Goal: Transaction & Acquisition: Book appointment/travel/reservation

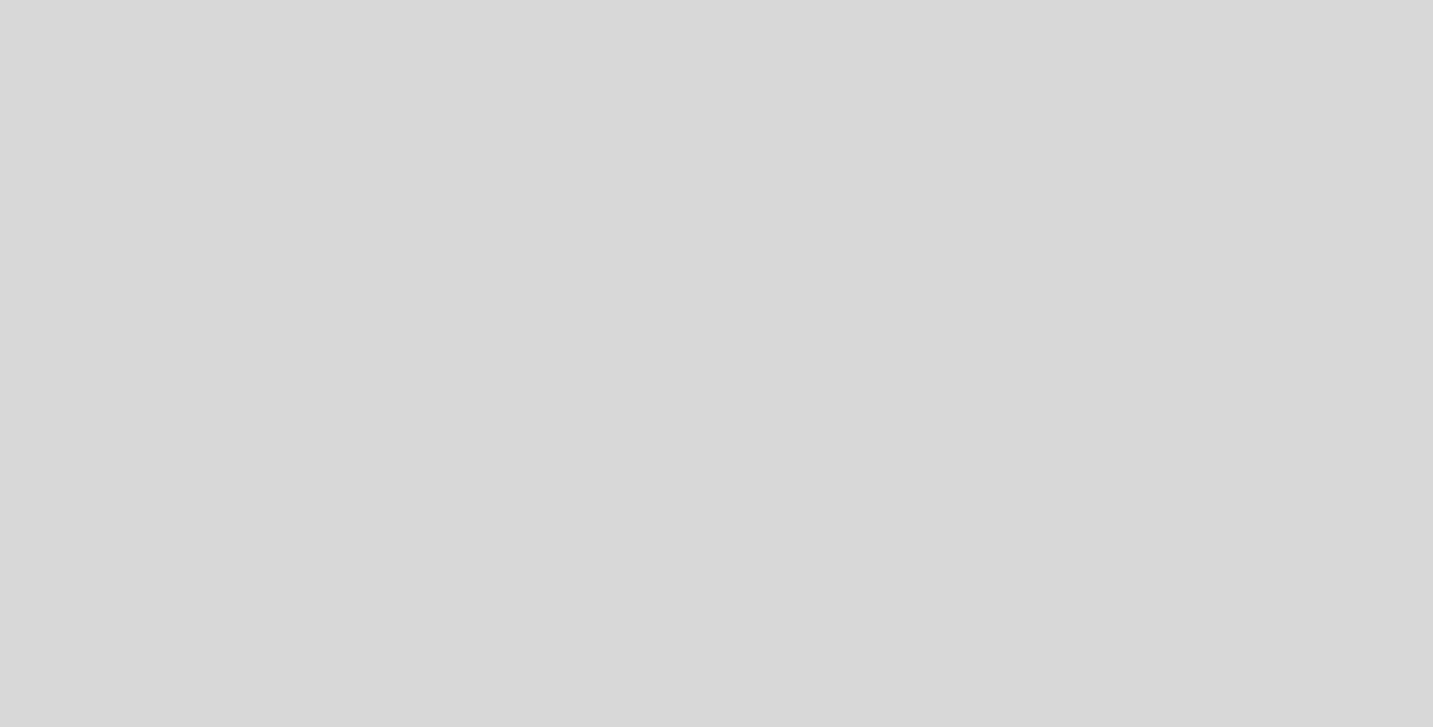
select select "es"
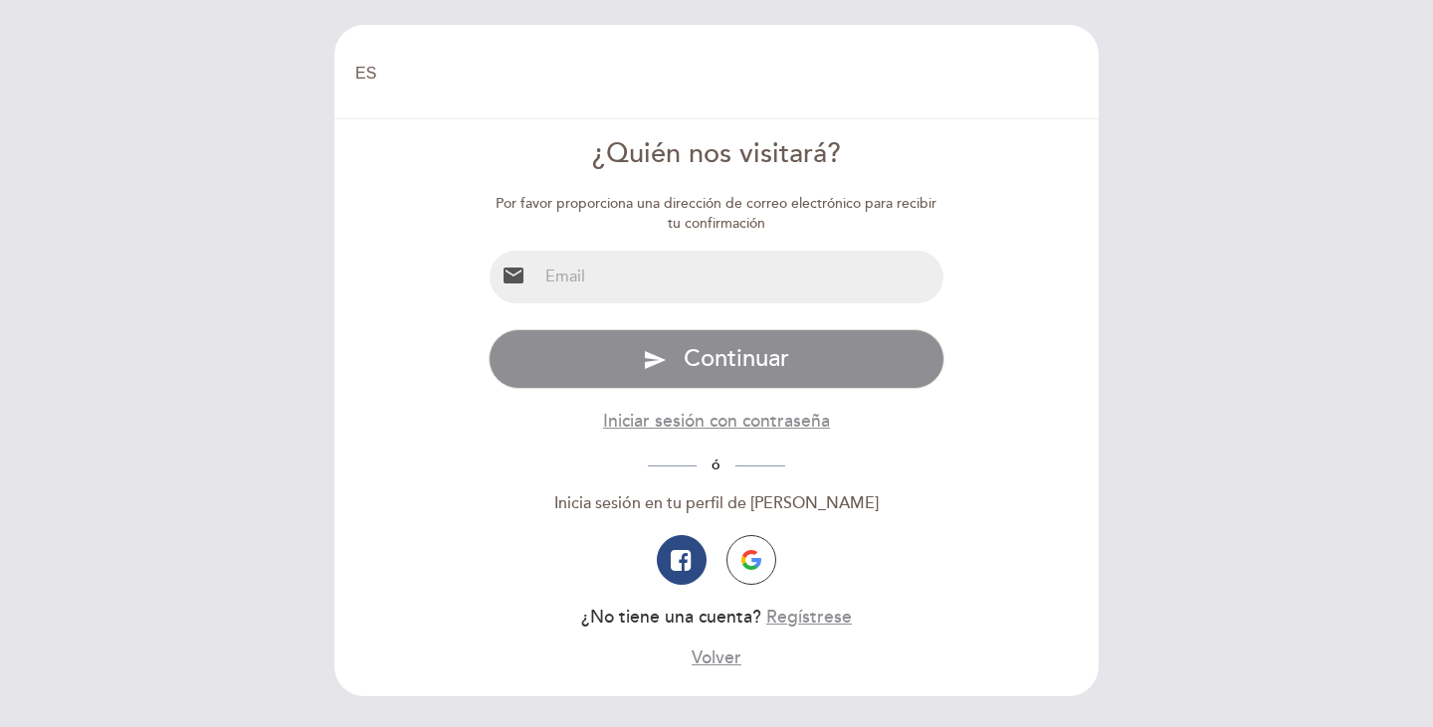
click at [617, 285] on input "email" at bounding box center [740, 277] width 407 height 53
type input "[EMAIL_ADDRESS][DOMAIN_NAME]"
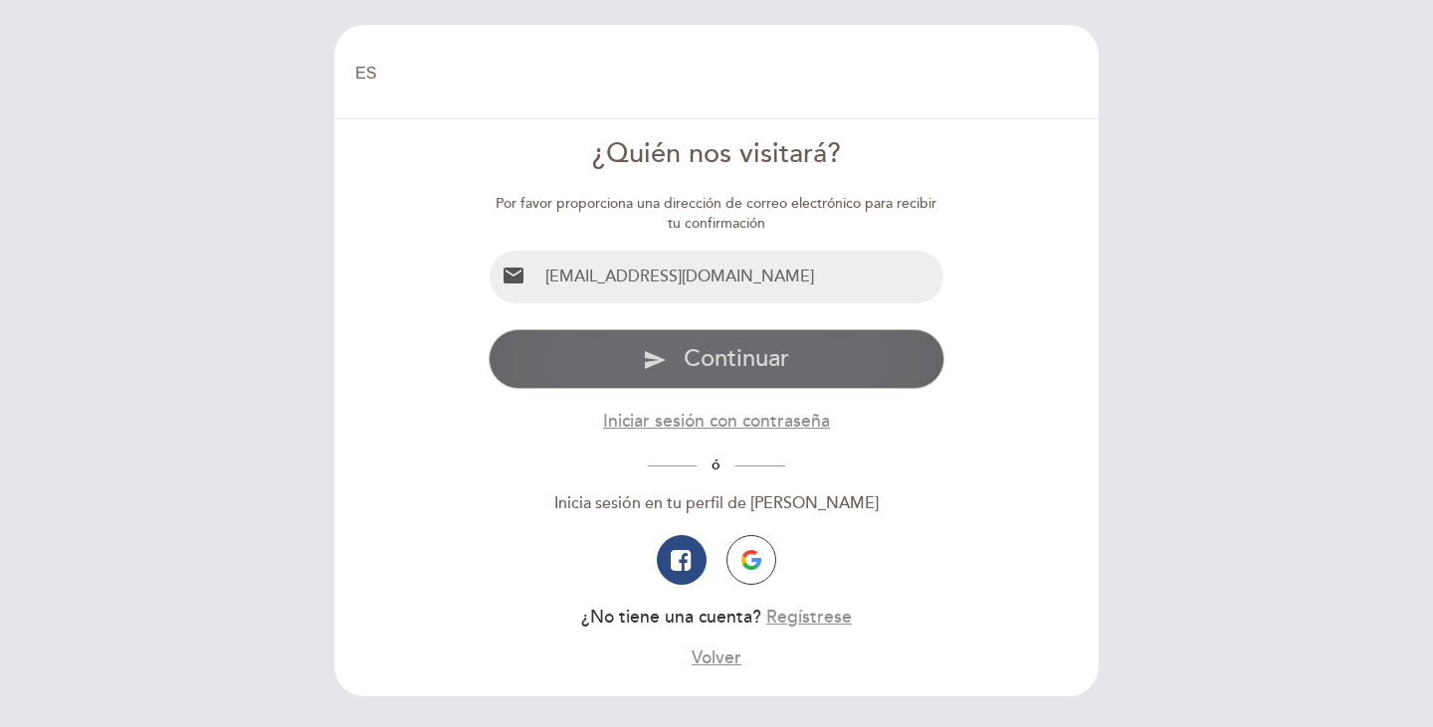
click at [736, 357] on span "Continuar" at bounding box center [735, 358] width 105 height 29
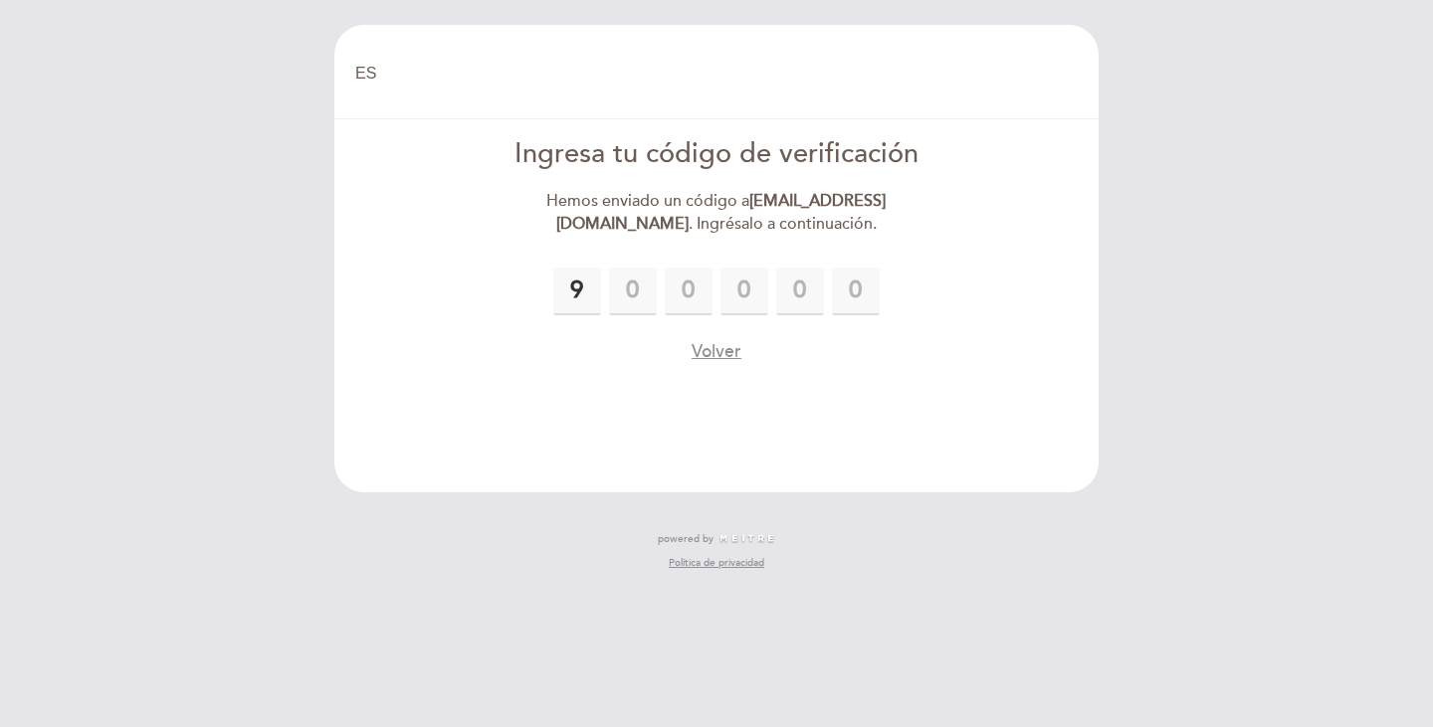
type input "9"
type input "7"
type input "1"
type input "3"
type input "1"
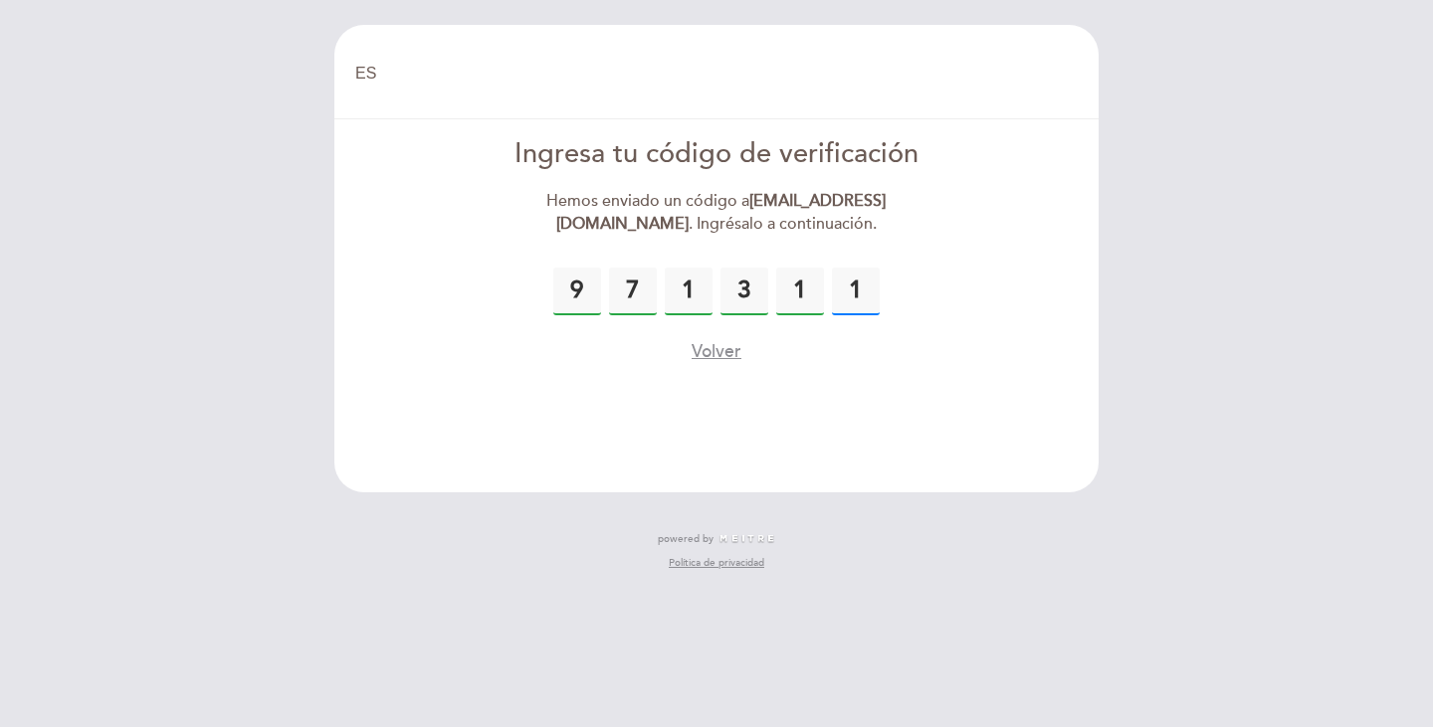
type input "1"
